Goal: Consume media (video, audio)

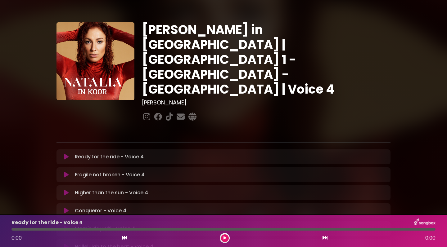
click at [67, 172] on icon at bounding box center [66, 175] width 5 height 6
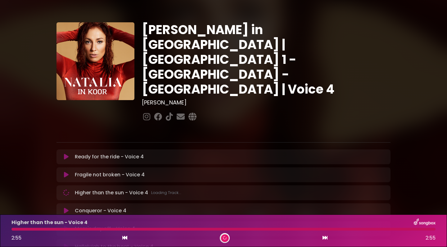
click at [125, 237] on icon at bounding box center [124, 237] width 5 height 5
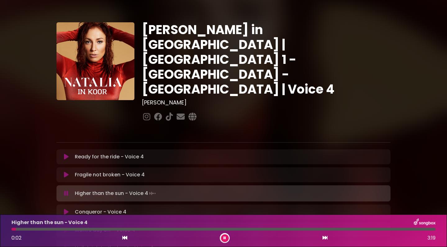
click at [126, 238] on icon at bounding box center [124, 237] width 5 height 5
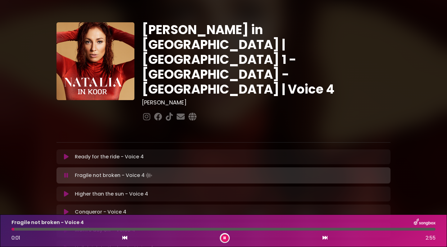
click at [224, 238] on icon at bounding box center [224, 238] width 4 height 4
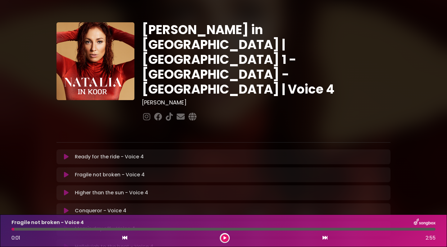
click at [225, 239] on icon at bounding box center [224, 238] width 5 height 5
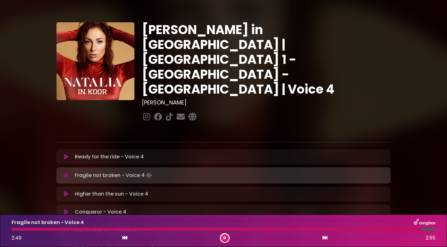
click at [224, 239] on icon at bounding box center [224, 238] width 4 height 4
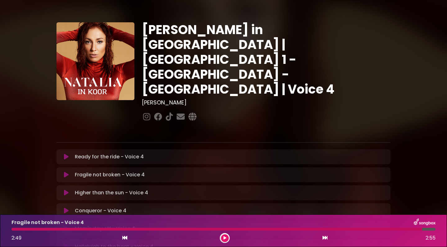
click at [124, 239] on icon at bounding box center [124, 237] width 5 height 5
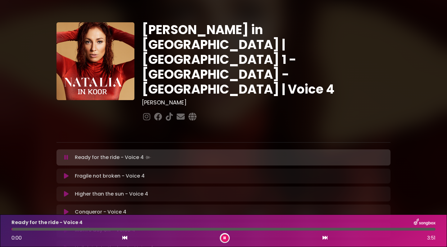
click at [327, 238] on icon at bounding box center [324, 237] width 5 height 5
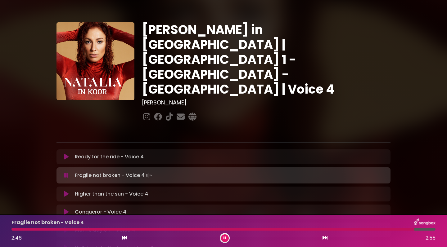
click at [123, 239] on icon at bounding box center [124, 237] width 5 height 5
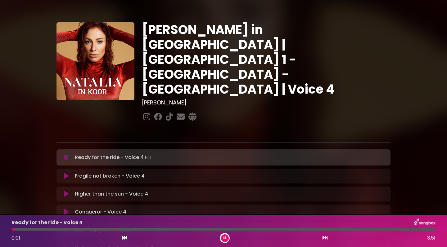
click at [324, 238] on icon at bounding box center [324, 237] width 5 height 5
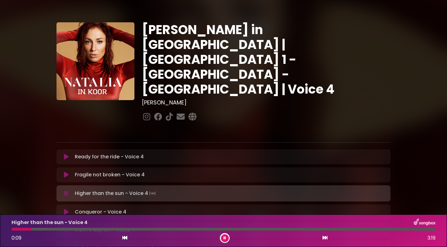
click at [125, 239] on icon at bounding box center [124, 237] width 5 height 5
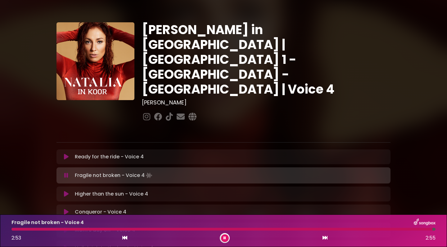
click at [125, 239] on icon at bounding box center [124, 237] width 5 height 5
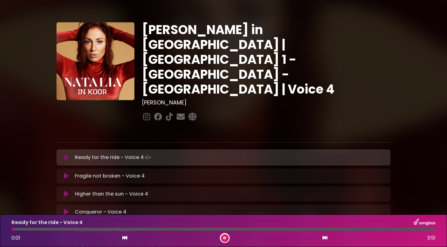
click at [325, 239] on icon at bounding box center [324, 237] width 5 height 5
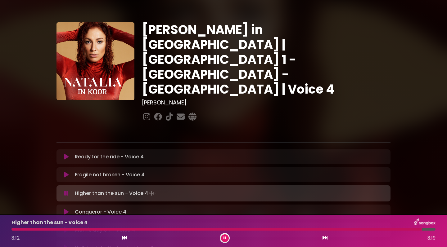
click at [225, 238] on icon at bounding box center [224, 238] width 4 height 4
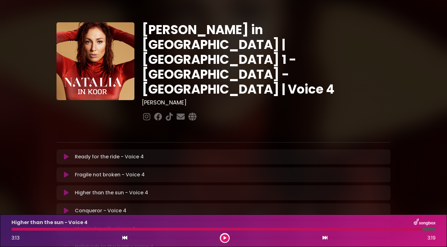
click at [124, 238] on icon at bounding box center [124, 237] width 5 height 5
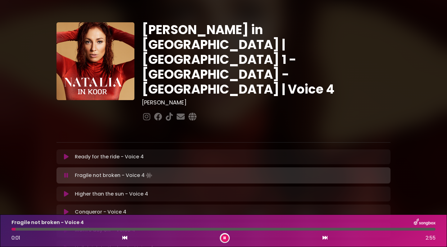
click at [326, 238] on icon at bounding box center [324, 237] width 5 height 5
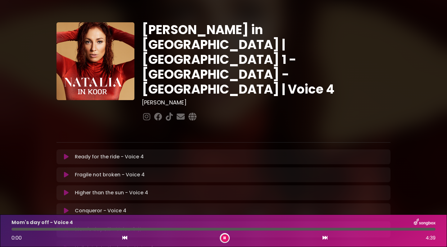
click at [123, 237] on icon at bounding box center [124, 237] width 5 height 5
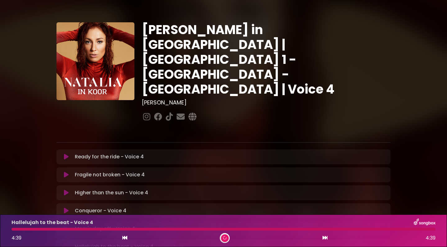
click at [225, 238] on icon at bounding box center [225, 238] width 4 height 4
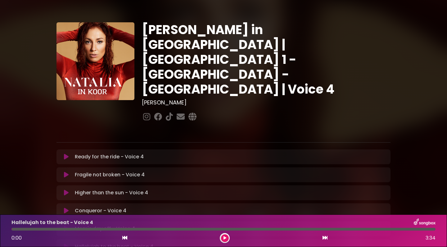
click at [125, 238] on icon at bounding box center [124, 237] width 5 height 5
